Goal: Check status: Check status

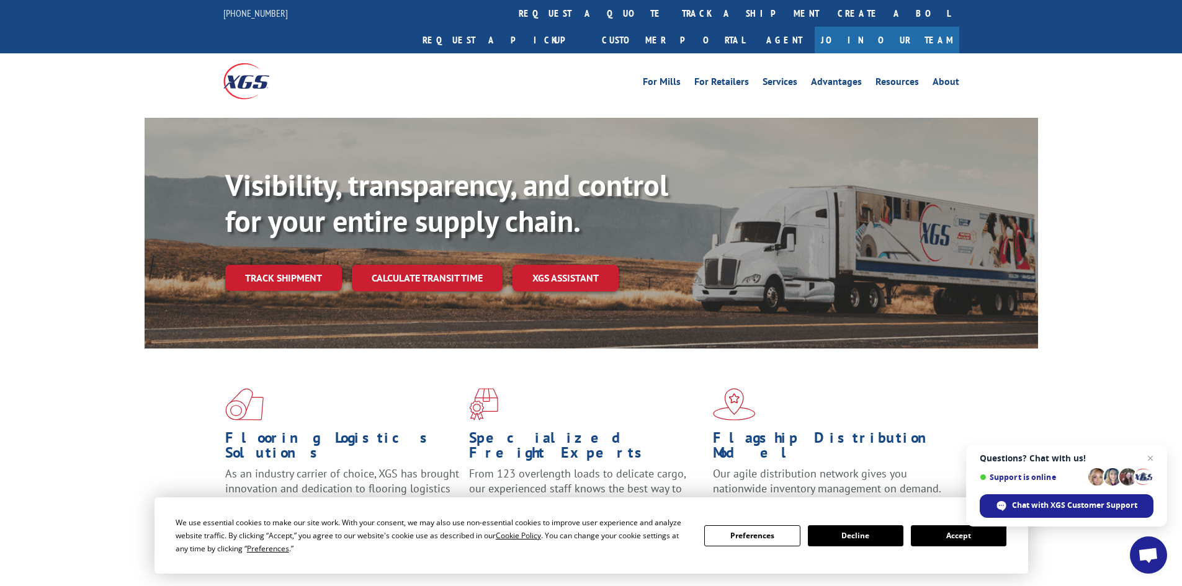
click at [967, 544] on button "Accept" at bounding box center [959, 536] width 96 height 21
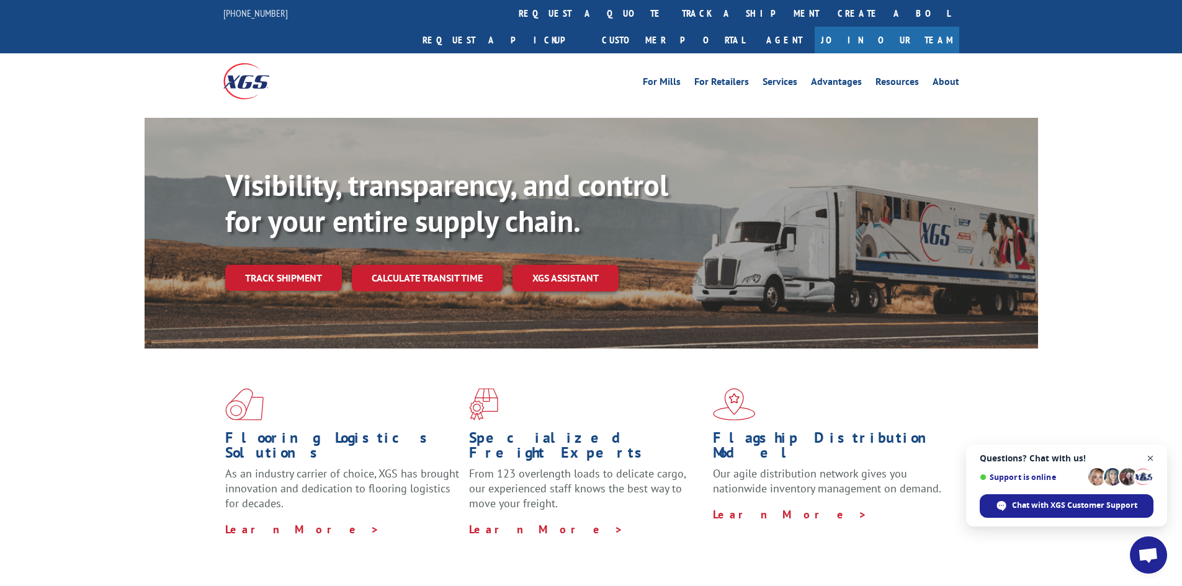
click at [1152, 457] on span "Close chat" at bounding box center [1151, 459] width 16 height 16
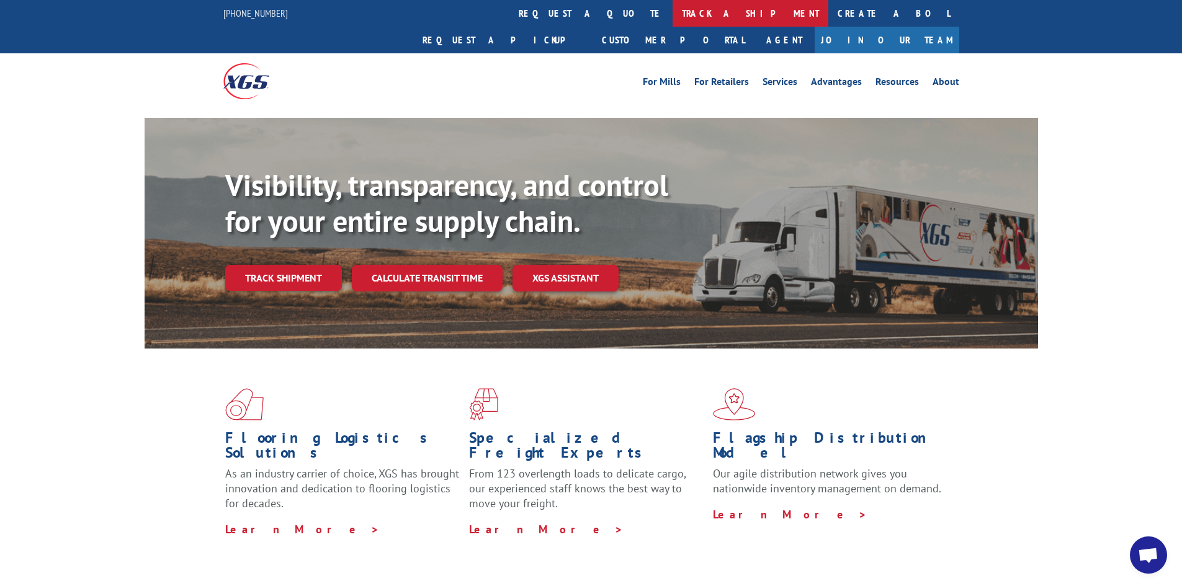
click at [673, 7] on link "track a shipment" at bounding box center [751, 13] width 156 height 27
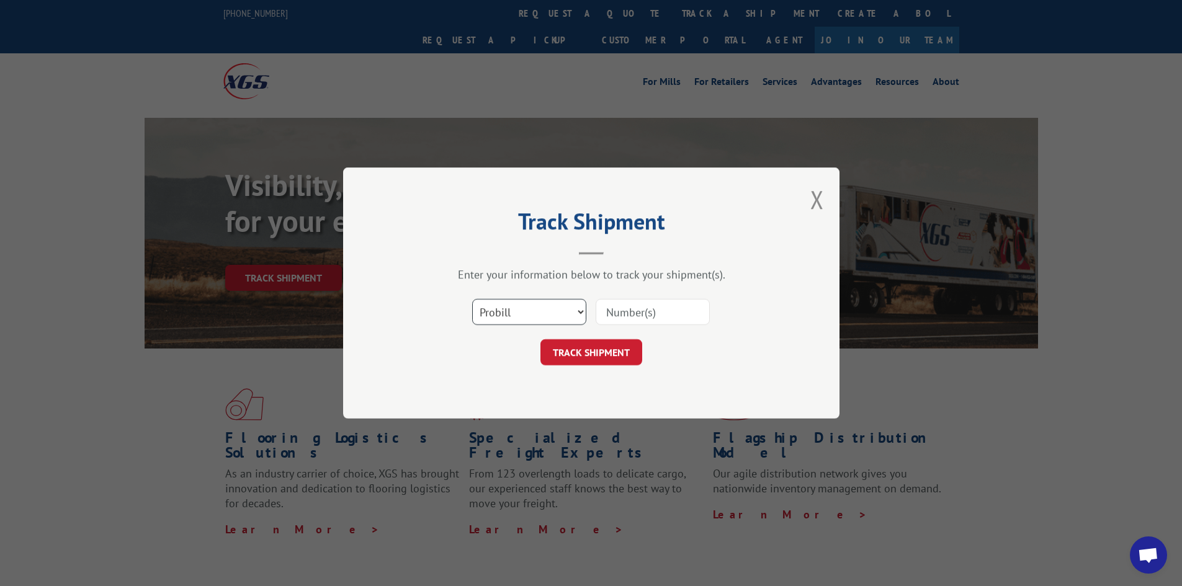
click at [530, 320] on select "Select category... Probill BOL PO" at bounding box center [529, 312] width 114 height 26
select select "bol"
click at [472, 299] on select "Select category... Probill BOL PO" at bounding box center [529, 312] width 114 height 26
click at [647, 315] on input at bounding box center [653, 312] width 114 height 26
paste input "07332592705445059"
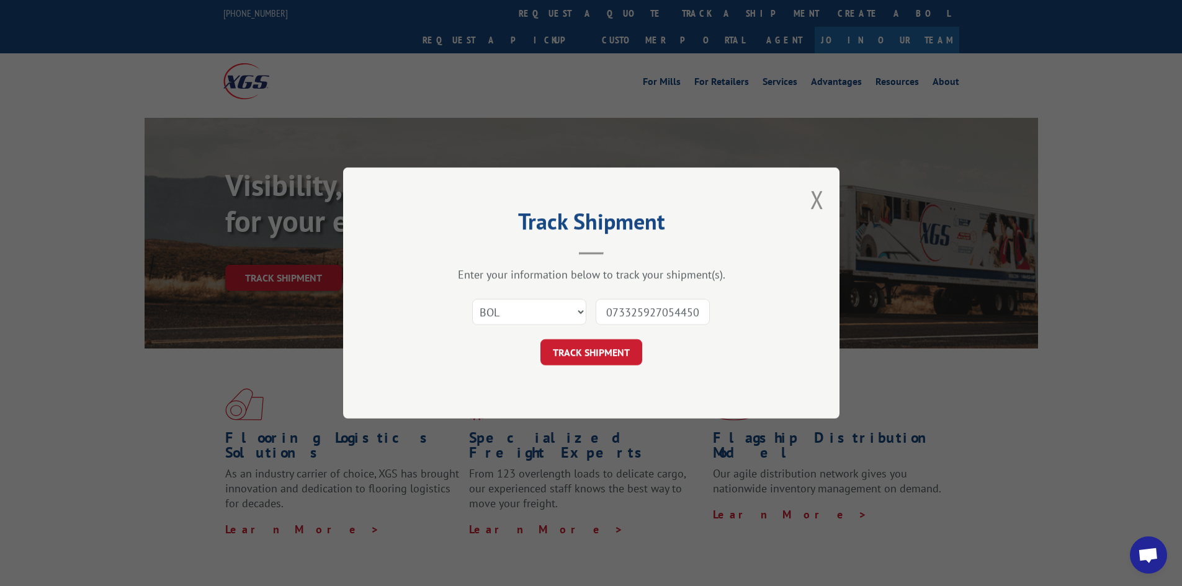
scroll to position [0, 10]
type input "07332592705445059"
click at [600, 342] on button "TRACK SHIPMENT" at bounding box center [592, 352] width 102 height 26
